Goal: Transaction & Acquisition: Purchase product/service

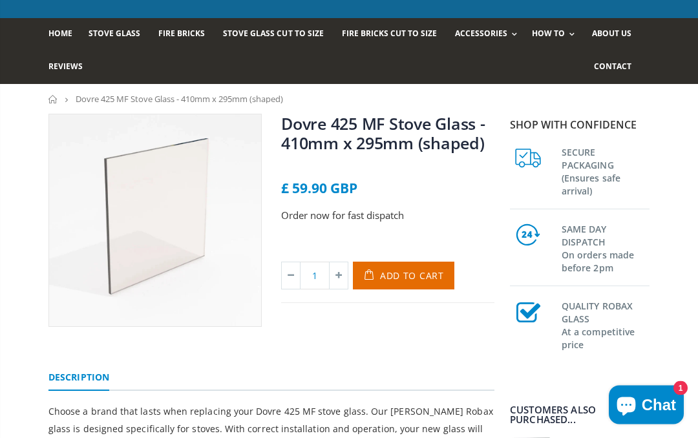
scroll to position [64, 0]
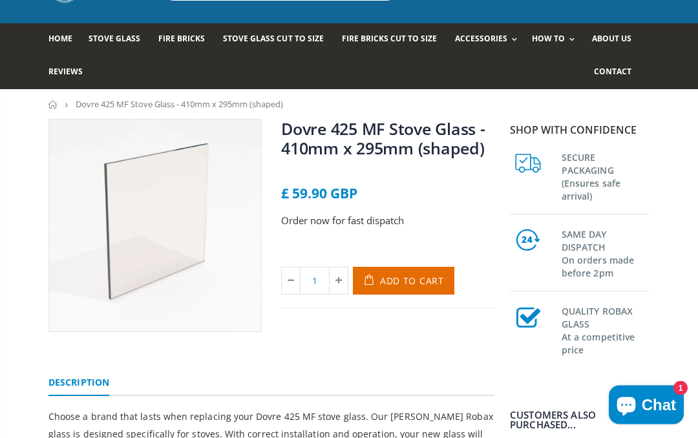
click at [139, 235] on img at bounding box center [155, 226] width 212 height 212
click at [324, 190] on span "£ 59.90 GBP" at bounding box center [319, 193] width 76 height 18
click at [354, 202] on span "£ 59.90 GBP" at bounding box center [319, 193] width 76 height 18
click at [441, 134] on link "Dovre 425 MF Stove Glass - 410mm x 295mm (shaped)" at bounding box center [383, 138] width 204 height 41
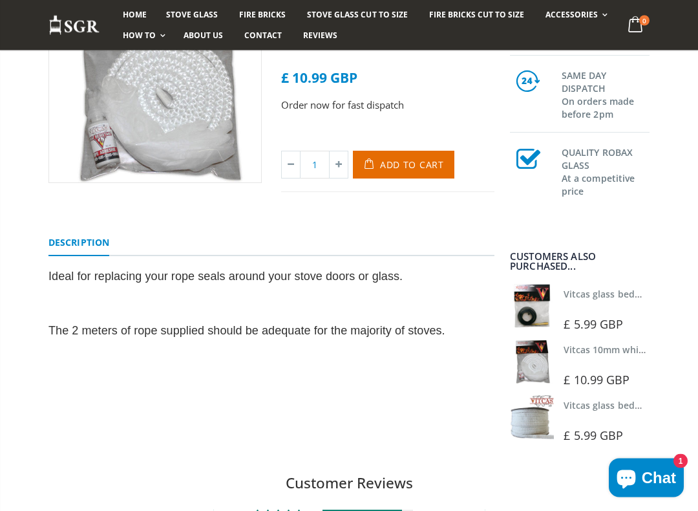
scroll to position [213, 0]
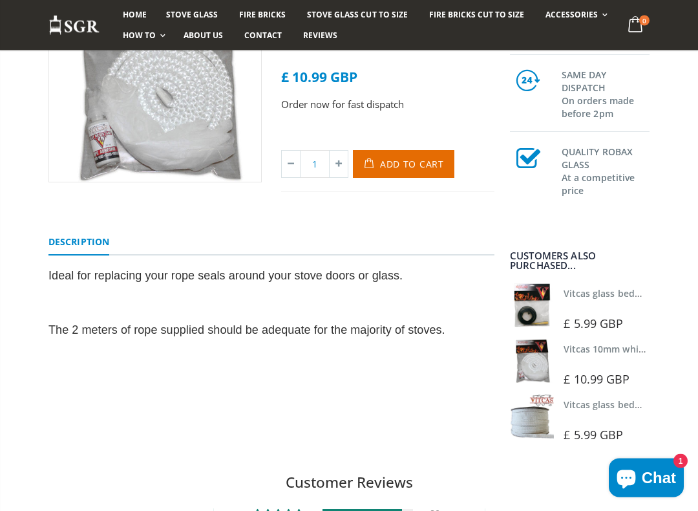
click at [543, 423] on img at bounding box center [532, 417] width 44 height 44
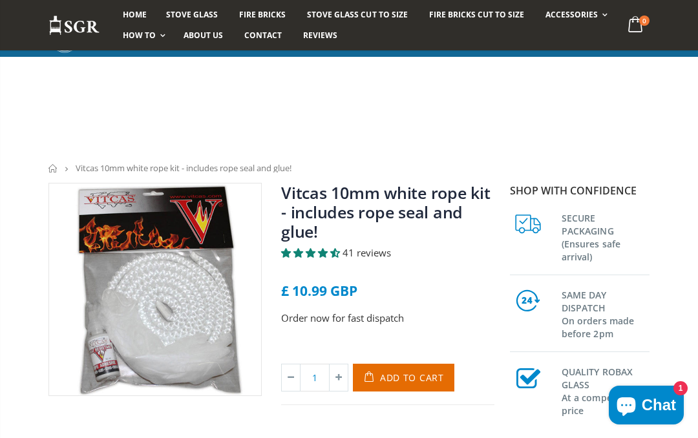
scroll to position [250, 0]
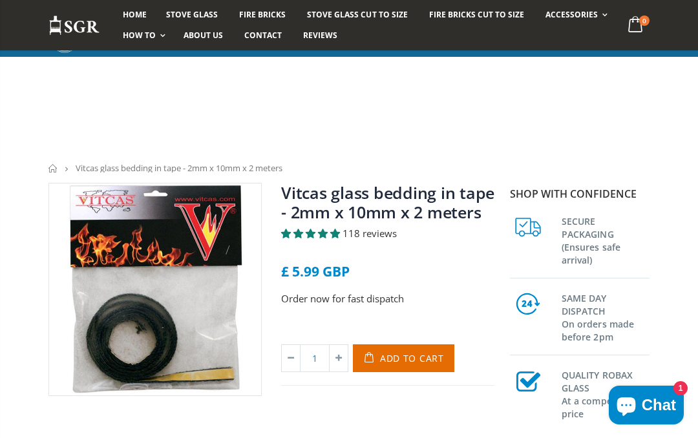
scroll to position [277, 0]
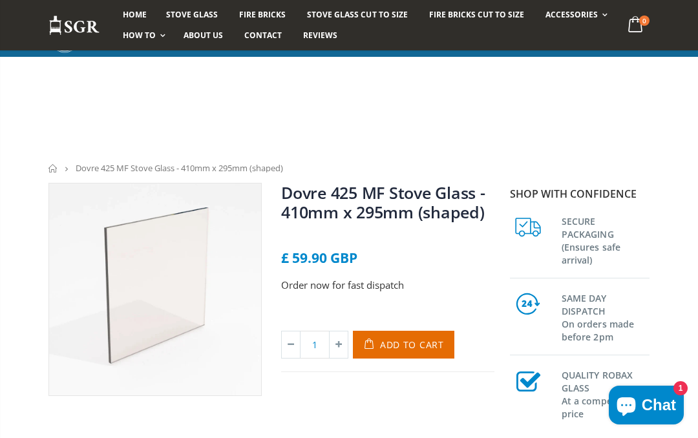
scroll to position [198, 0]
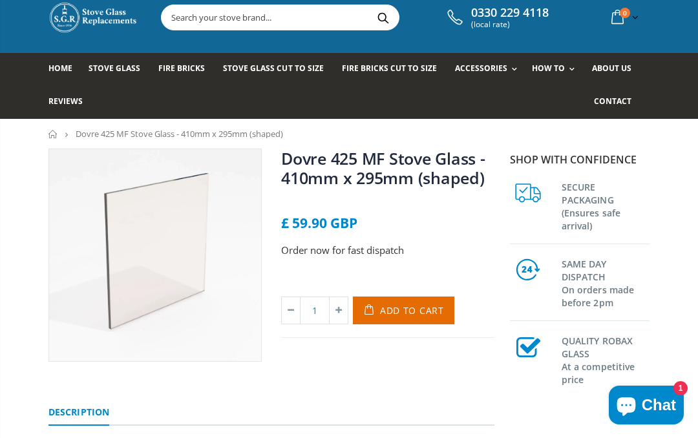
scroll to position [33, 0]
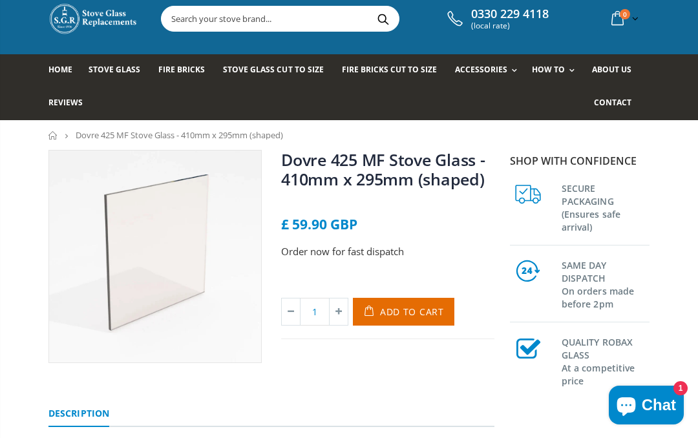
click at [411, 314] on span "Add to Cart" at bounding box center [412, 312] width 64 height 12
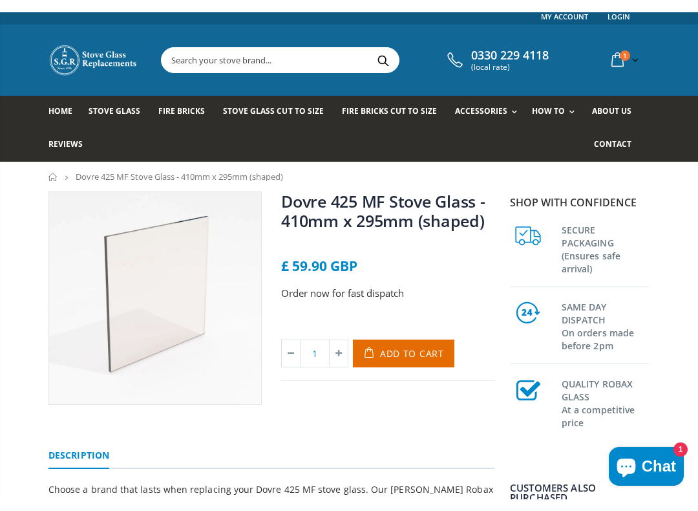
scroll to position [0, 0]
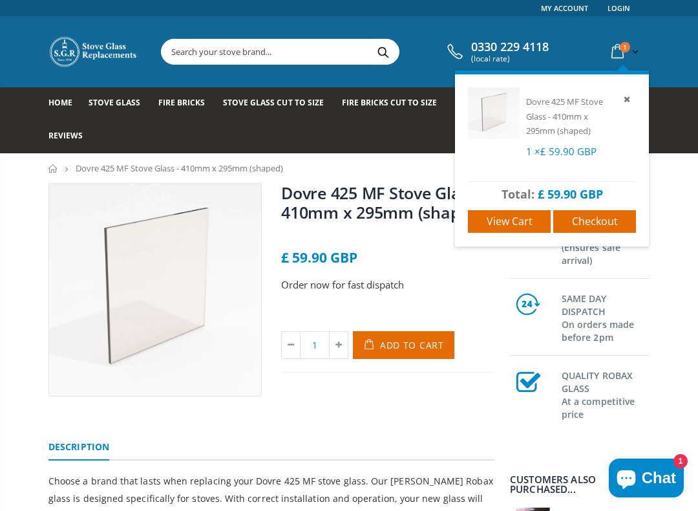
click at [507, 210] on link "View cart" at bounding box center [509, 221] width 83 height 23
click at [507, 224] on span "View cart" at bounding box center [510, 221] width 46 height 14
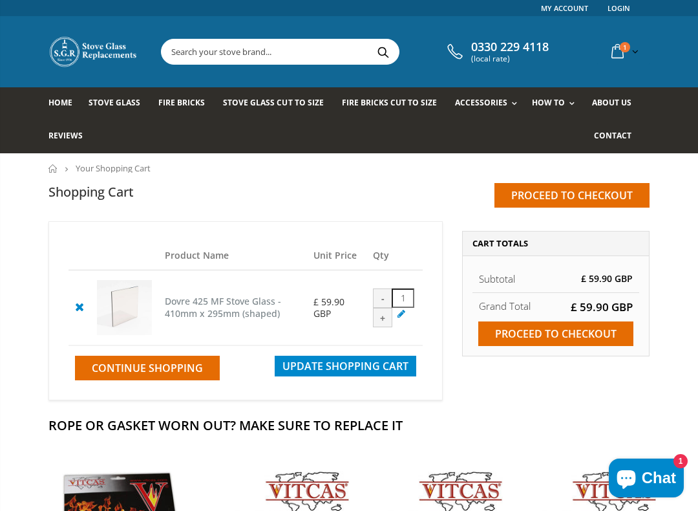
click at [392, 289] on div "-" at bounding box center [382, 297] width 19 height 19
click at [392, 290] on div "-" at bounding box center [382, 297] width 19 height 19
click at [77, 314] on icon at bounding box center [79, 307] width 16 height 16
click at [77, 340] on td at bounding box center [80, 307] width 22 height 75
click at [72, 314] on icon at bounding box center [79, 307] width 16 height 16
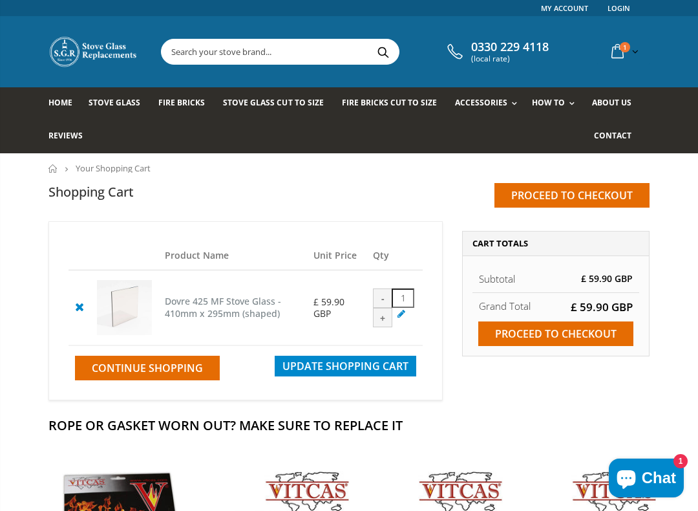
click at [392, 289] on div "-" at bounding box center [382, 297] width 19 height 19
click at [392, 290] on div "-" at bounding box center [382, 297] width 19 height 19
click at [353, 373] on span "Update Shopping Cart" at bounding box center [345, 366] width 126 height 14
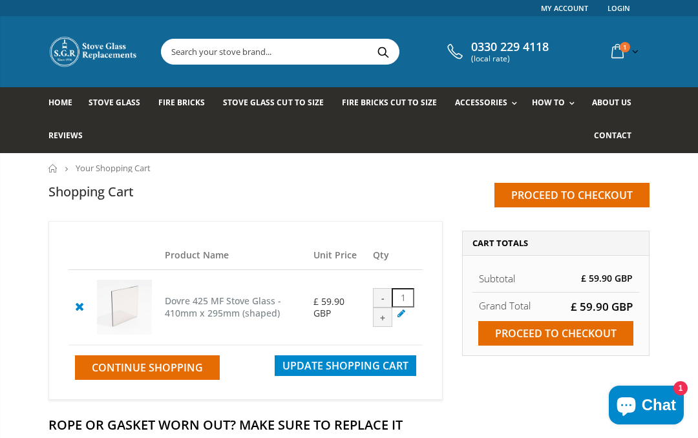
click at [353, 373] on span "Update Shopping Cart" at bounding box center [345, 366] width 126 height 14
click at [392, 291] on div "-" at bounding box center [382, 297] width 19 height 19
click at [346, 373] on span "Update Shopping Cart" at bounding box center [345, 366] width 126 height 14
click at [392, 292] on div "-" at bounding box center [382, 297] width 19 height 19
click at [84, 314] on icon at bounding box center [79, 307] width 16 height 16
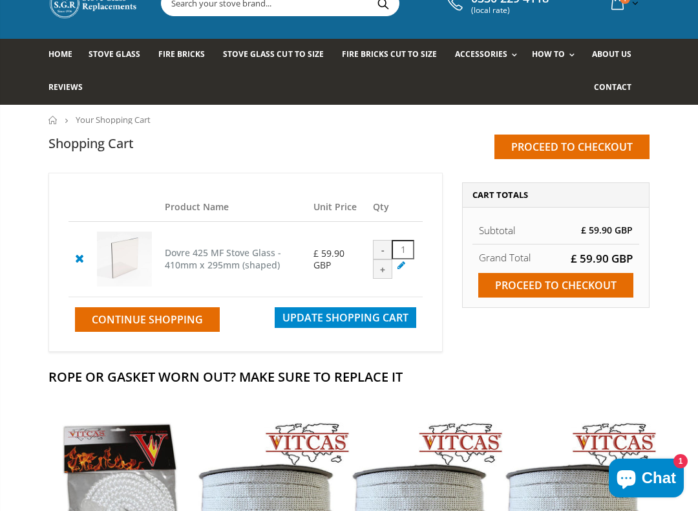
scroll to position [48, 0]
click at [340, 325] on span "Update Shopping Cart" at bounding box center [345, 318] width 126 height 14
click at [341, 310] on span "Update Shopping Cart" at bounding box center [345, 317] width 126 height 14
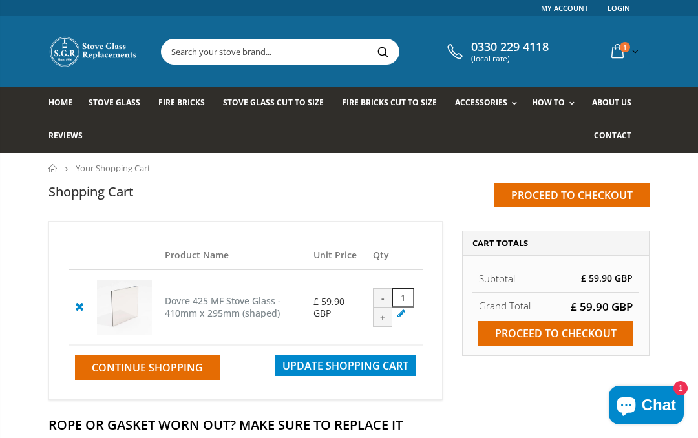
scroll to position [85, 0]
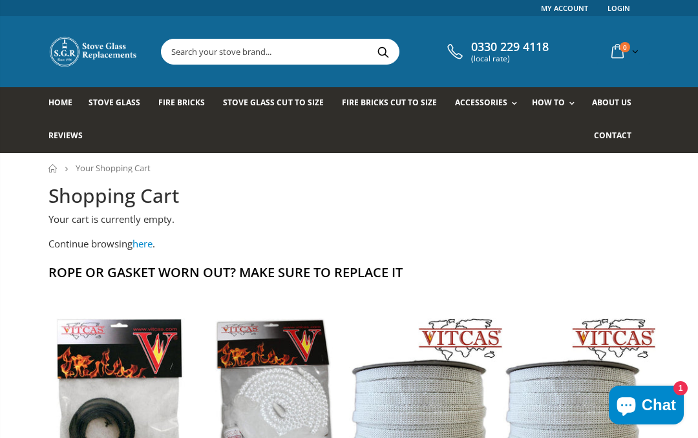
click at [79, 321] on img at bounding box center [119, 395] width 154 height 154
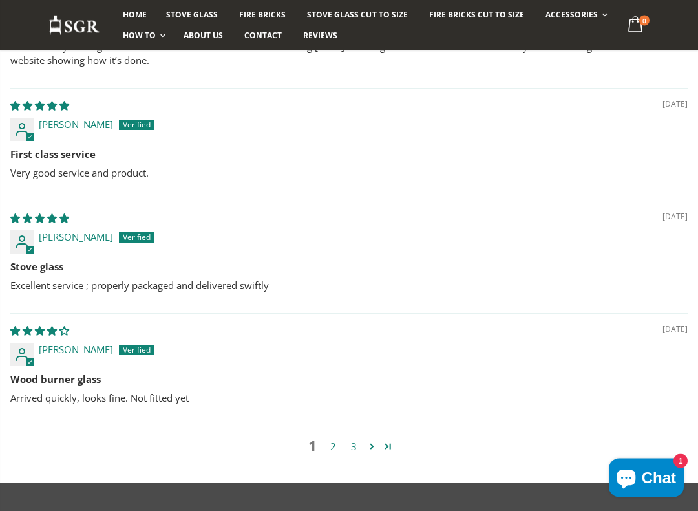
scroll to position [1095, 0]
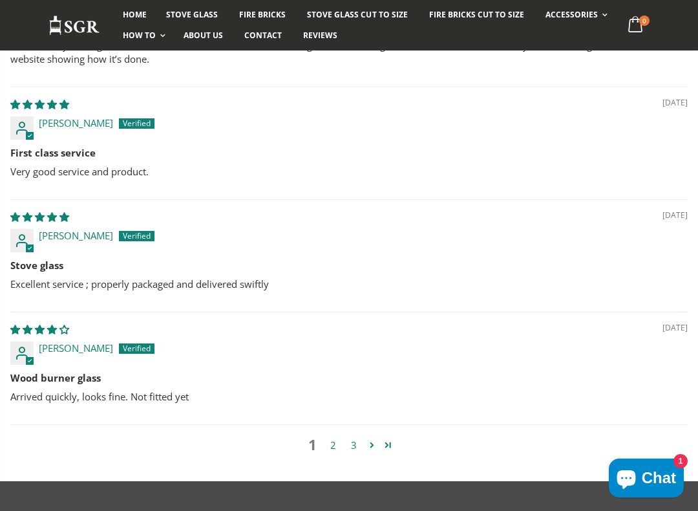
click at [338, 438] on link "2" at bounding box center [332, 445] width 21 height 15
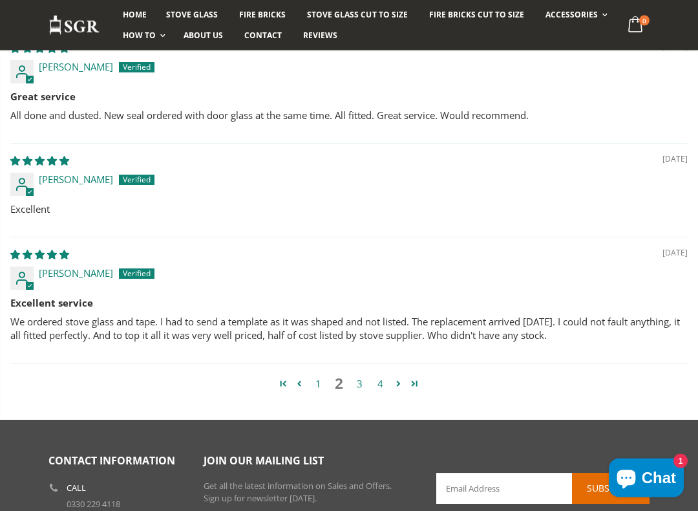
scroll to position [1120, 0]
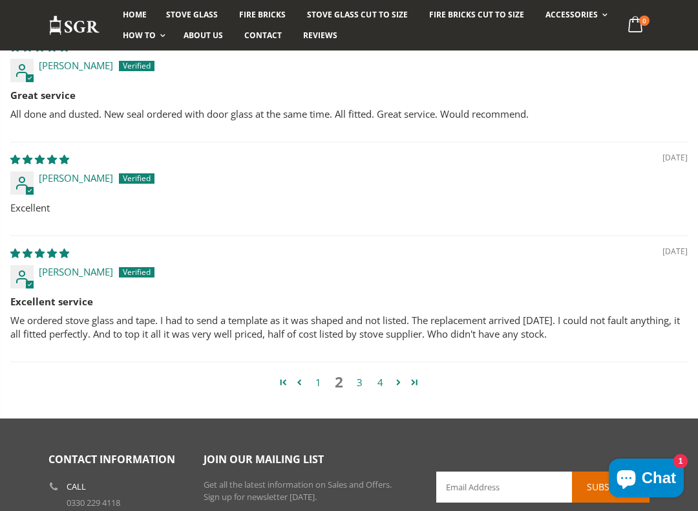
click at [357, 383] on link "3" at bounding box center [359, 382] width 21 height 15
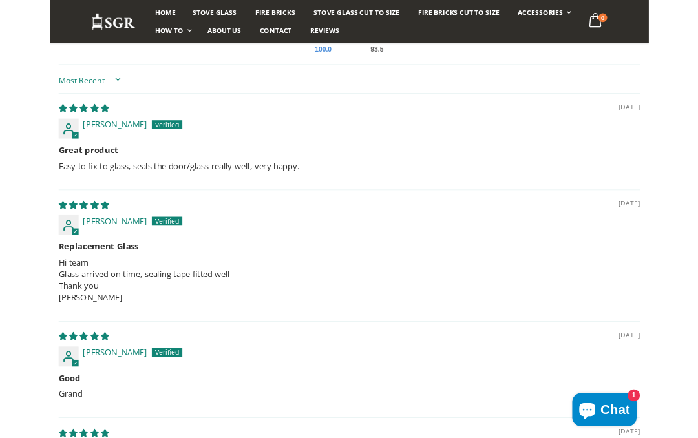
scroll to position [803, 0]
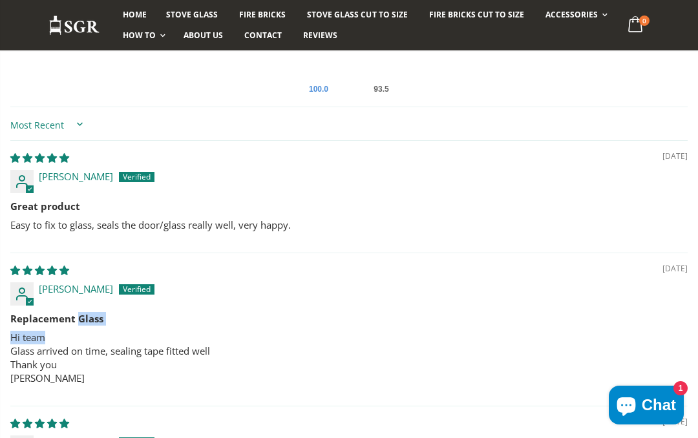
click at [397, 332] on p "Hi team Glass arrived on time, sealing tape fitted well Thank you neil F" at bounding box center [348, 358] width 677 height 54
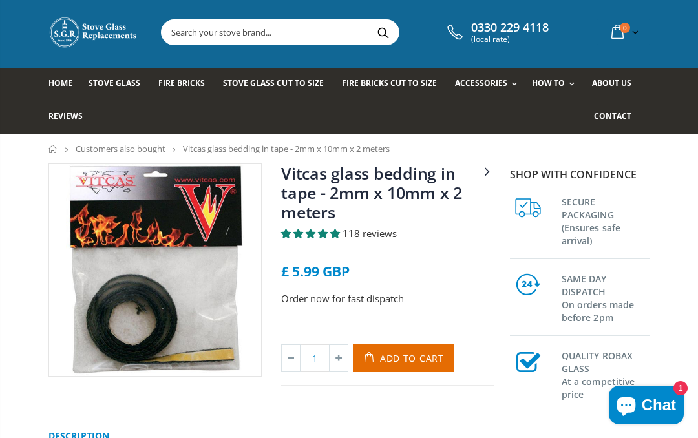
scroll to position [0, 0]
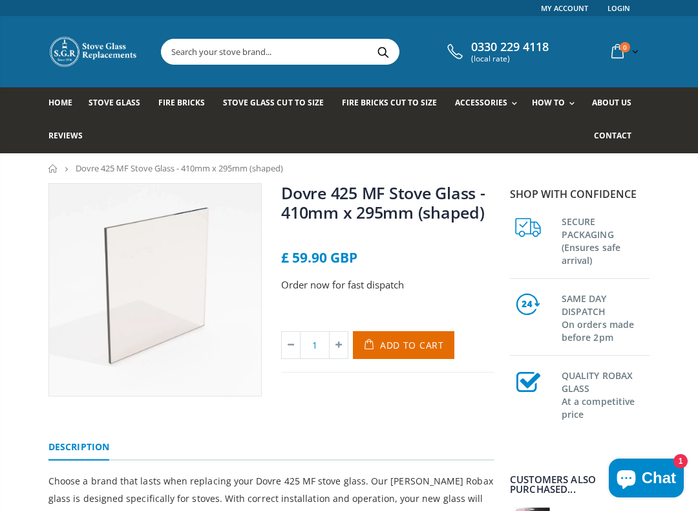
click at [620, 96] on link "About us" at bounding box center [616, 103] width 49 height 33
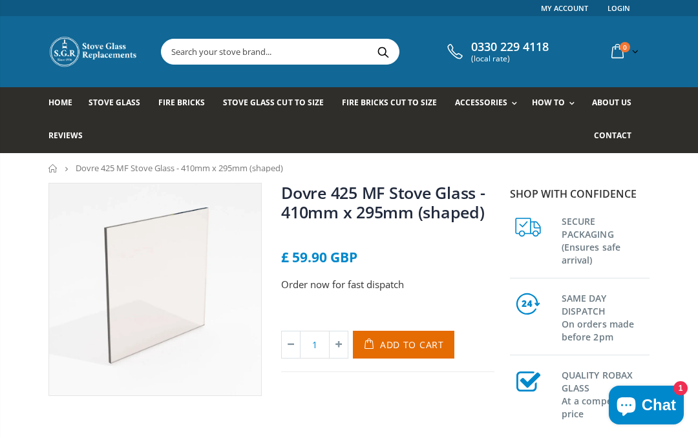
click at [257, 103] on span "Stove Glass Cut To Size" at bounding box center [273, 102] width 100 height 11
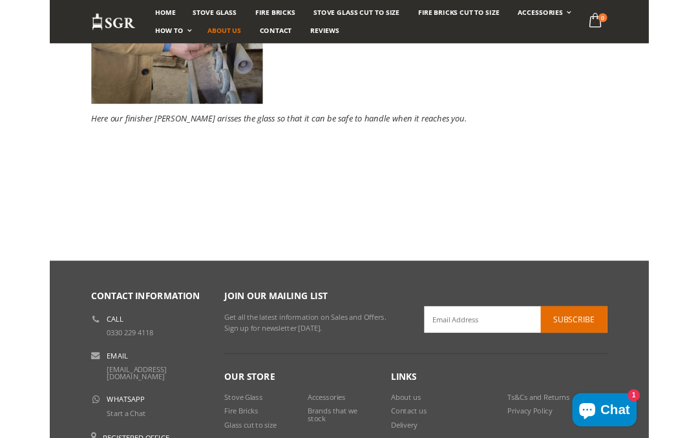
scroll to position [394, 0]
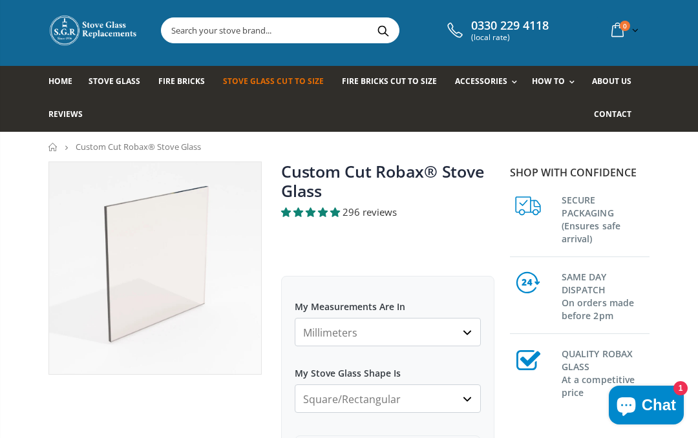
scroll to position [21, 0]
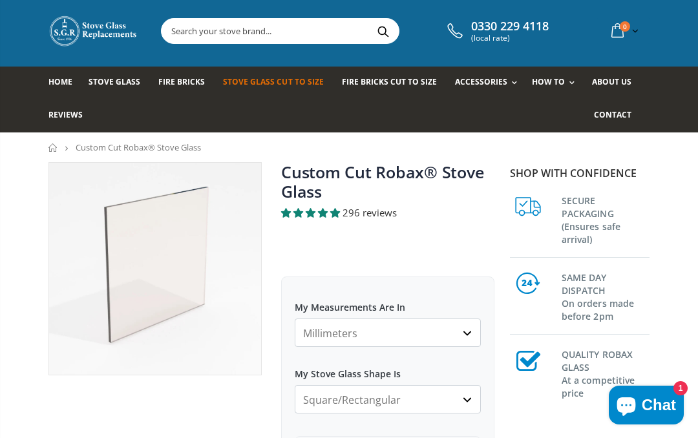
click at [552, 121] on link "Measure Your Stove Glass" at bounding box center [606, 117] width 132 height 22
click at [540, 117] on link "Measure Your Stove Glass" at bounding box center [606, 117] width 132 height 22
click at [536, 132] on ul "Home Stove Glass Fire Bricks Stove Glass Cut To Size Fire Bricks Cut To Size Ac…" at bounding box center [348, 100] width 601 height 66
